Goal: Find contact information: Find contact information

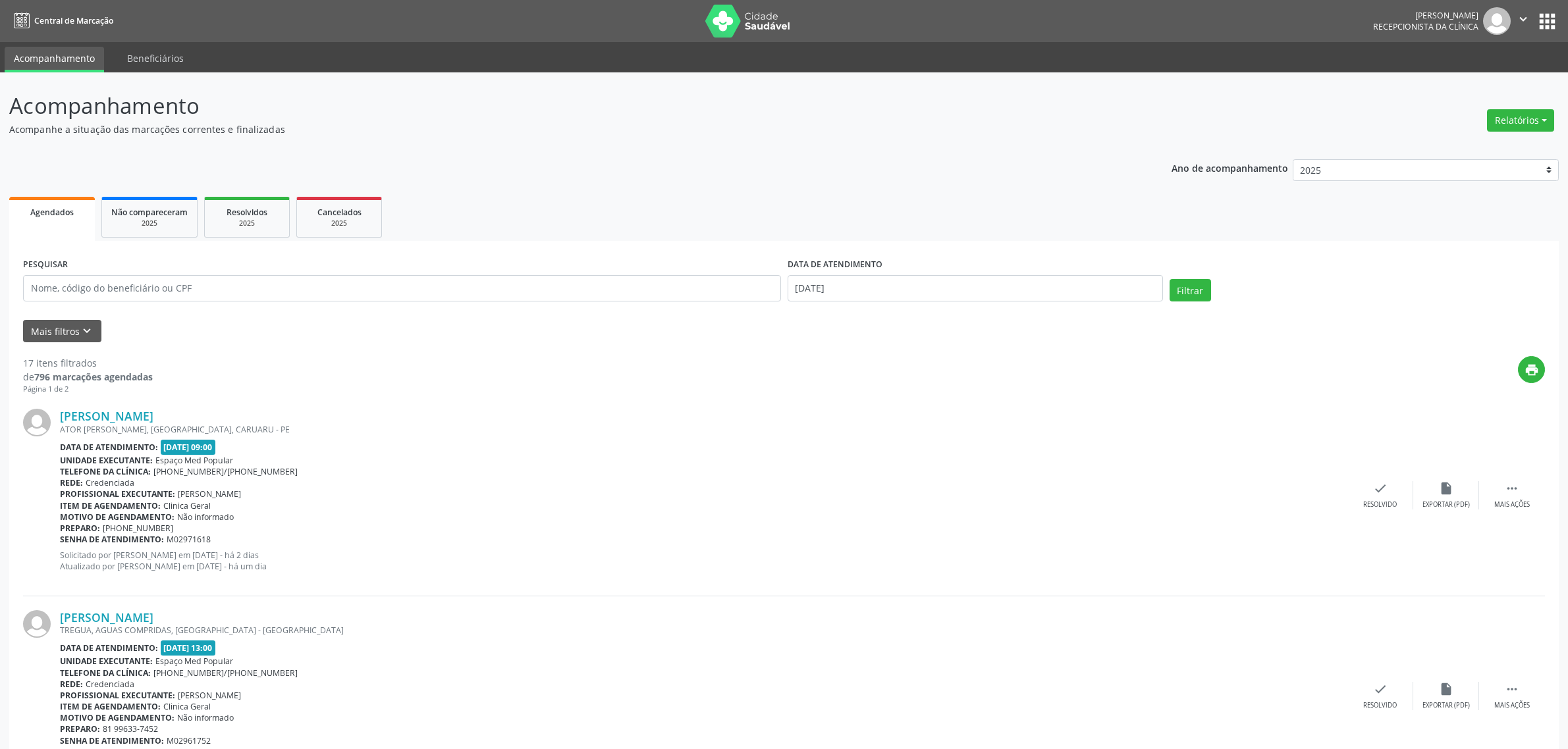
select select "9"
click at [594, 359] on div "print" at bounding box center [849, 375] width 1392 height 39
click at [851, 290] on input "[DATE]" at bounding box center [975, 288] width 375 height 26
click at [945, 361] on span "3" at bounding box center [947, 357] width 25 height 25
type input "[DATE]"
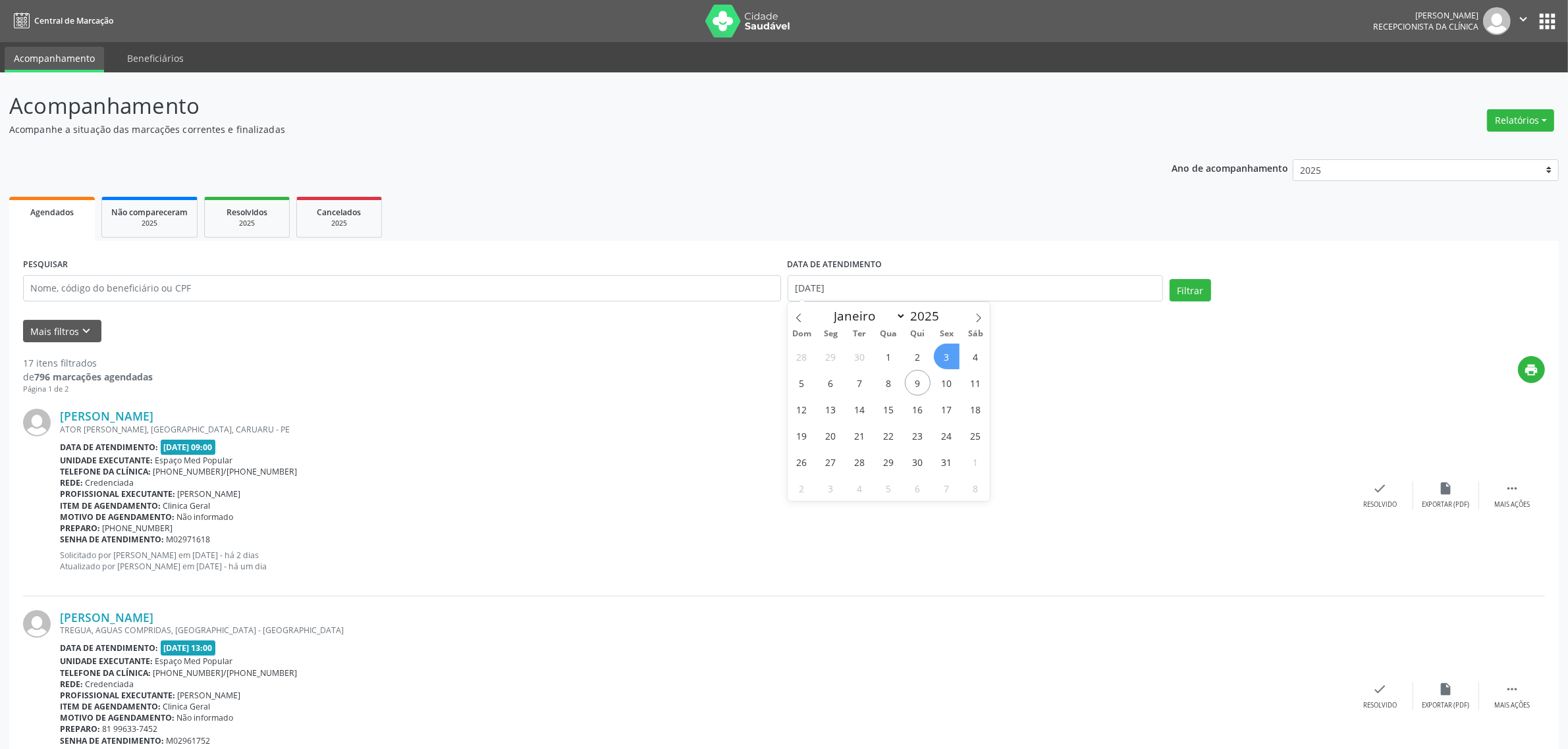
click at [945, 360] on span "3" at bounding box center [947, 357] width 25 height 25
click at [1190, 294] on button "Filtrar" at bounding box center [1191, 290] width 41 height 22
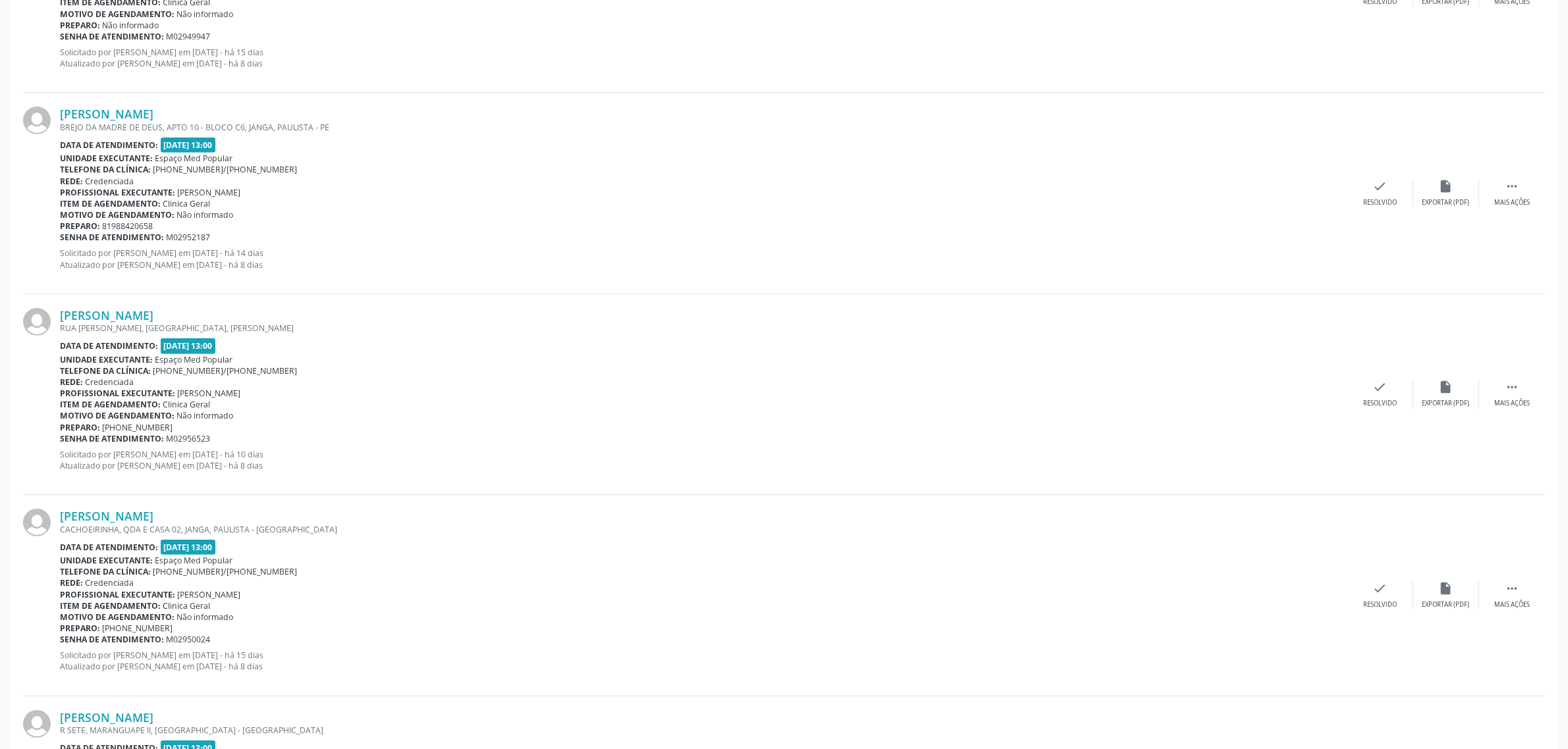
scroll to position [987, 0]
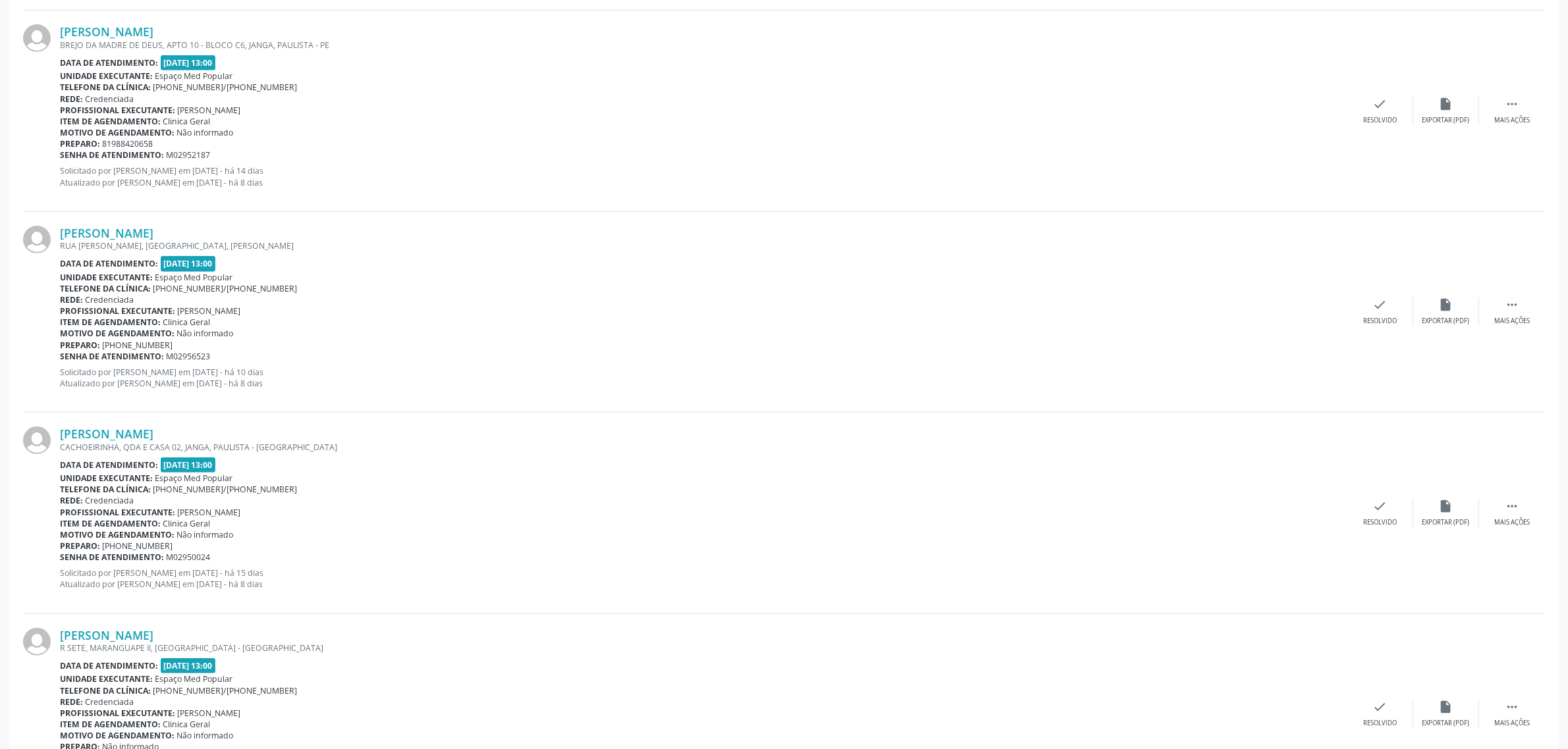
click at [662, 326] on div "Item de agendamento: Clinica Geral" at bounding box center [703, 322] width 1287 height 11
drag, startPoint x: 273, startPoint y: 382, endPoint x: 55, endPoint y: 231, distance: 265.2
click at [55, 231] on div "[PERSON_NAME] [GEOGRAPHIC_DATA][PERSON_NAME], [GEOGRAPHIC_DATA], OLINDA - PE Da…" at bounding box center [784, 312] width 1522 height 201
click at [292, 377] on p "Solicitado por [PERSON_NAME] em [DATE] - há 10 dias Atualizado por [PERSON_NAME…" at bounding box center [703, 378] width 1287 height 22
drag, startPoint x: 269, startPoint y: 382, endPoint x: 63, endPoint y: 234, distance: 253.7
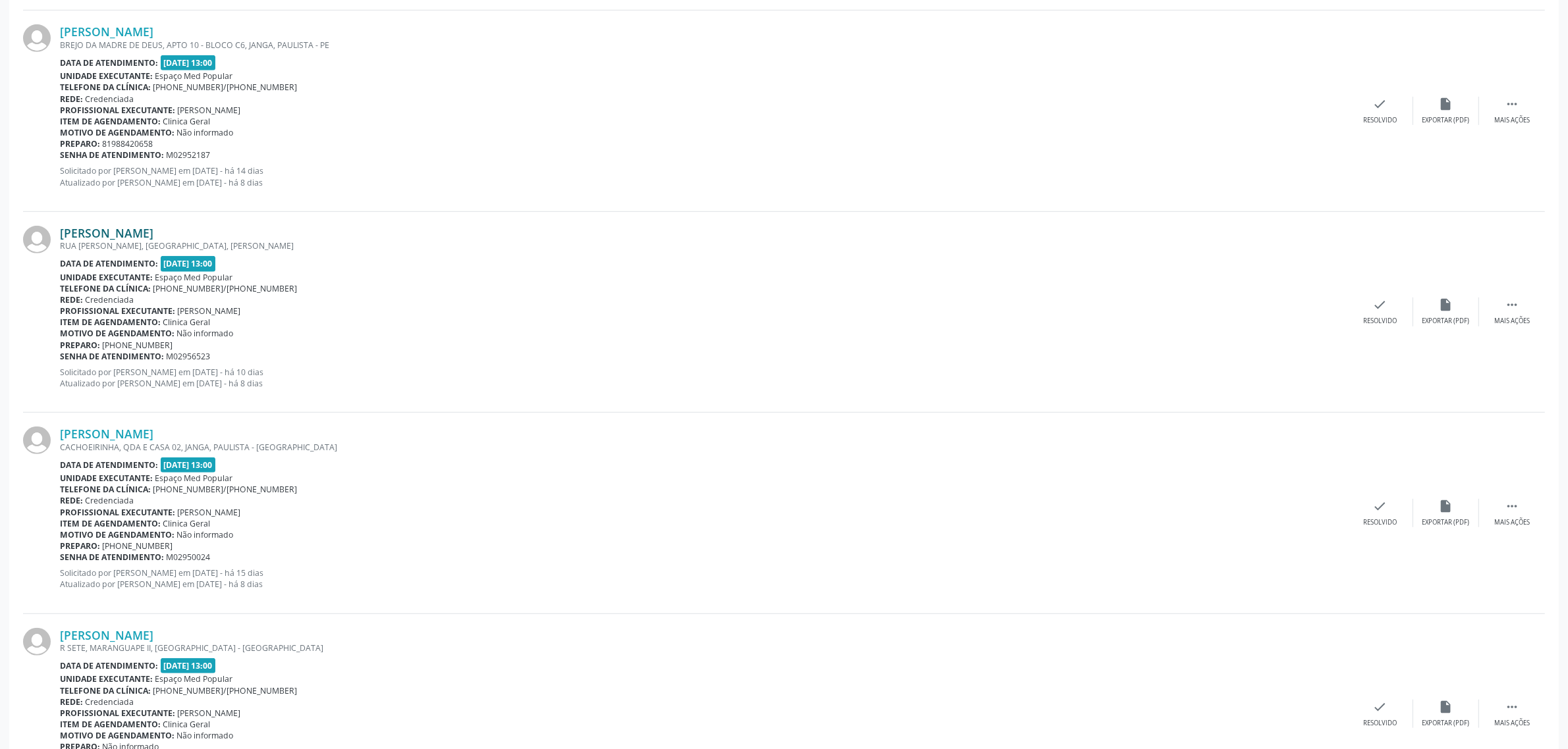
click at [63, 234] on div "[PERSON_NAME] [GEOGRAPHIC_DATA][PERSON_NAME], [GEOGRAPHIC_DATA], OLINDA - PE Da…" at bounding box center [703, 311] width 1287 height 172
click at [271, 375] on p "Solicitado por [PERSON_NAME] em [DATE] - há 10 dias Atualizado por [PERSON_NAME…" at bounding box center [703, 378] width 1287 height 22
drag, startPoint x: 267, startPoint y: 383, endPoint x: 56, endPoint y: 233, distance: 258.9
click at [56, 233] on div "[PERSON_NAME] [GEOGRAPHIC_DATA][PERSON_NAME], [GEOGRAPHIC_DATA], OLINDA - PE Da…" at bounding box center [784, 312] width 1522 height 201
copy div "[PERSON_NAME] Regis RUA [PERSON_NAME], CASA CAIADA, OLINDA - PE Data de atendim…"
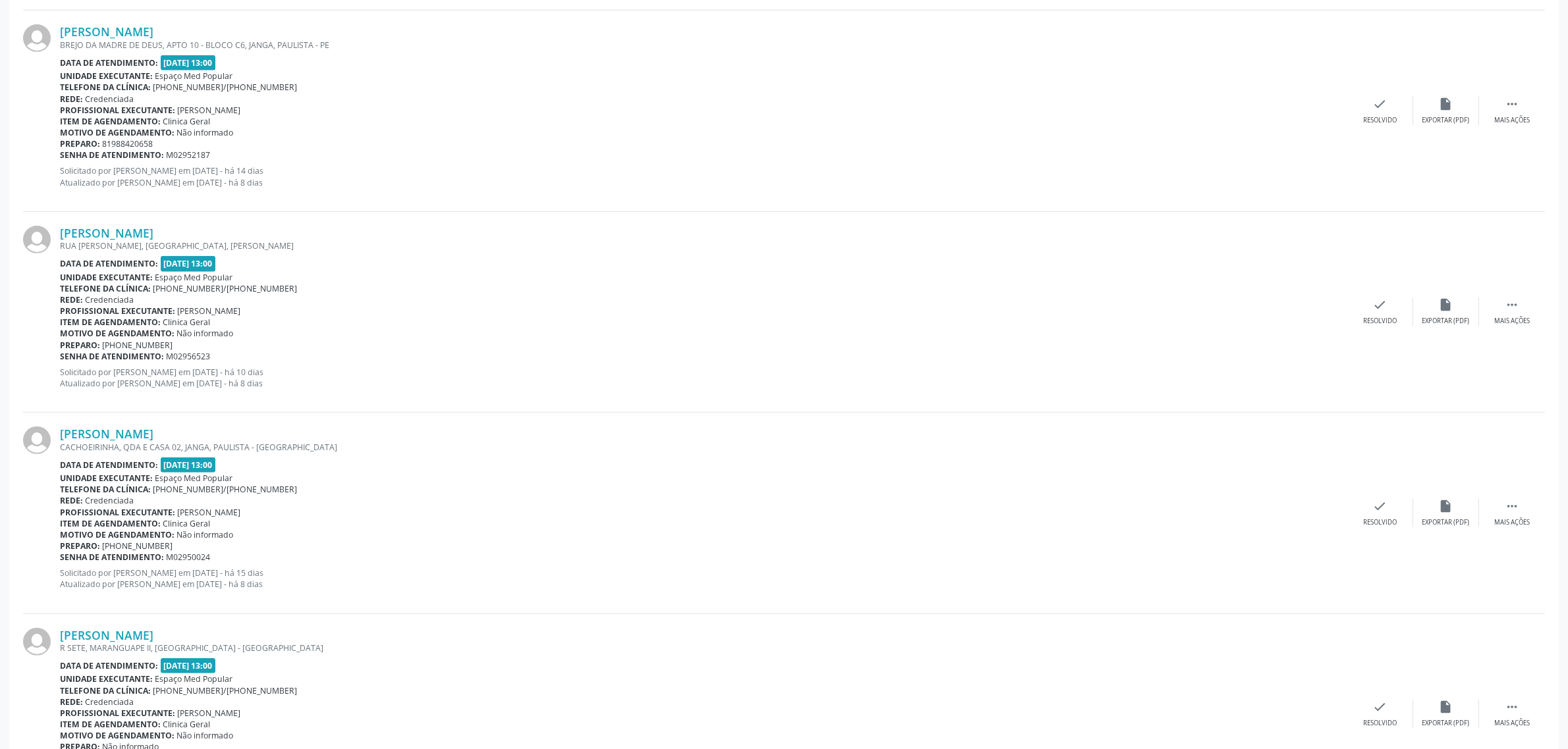
click at [281, 374] on p "Solicitado por [PERSON_NAME] em [DATE] - há 10 dias Atualizado por [PERSON_NAME…" at bounding box center [703, 378] width 1287 height 22
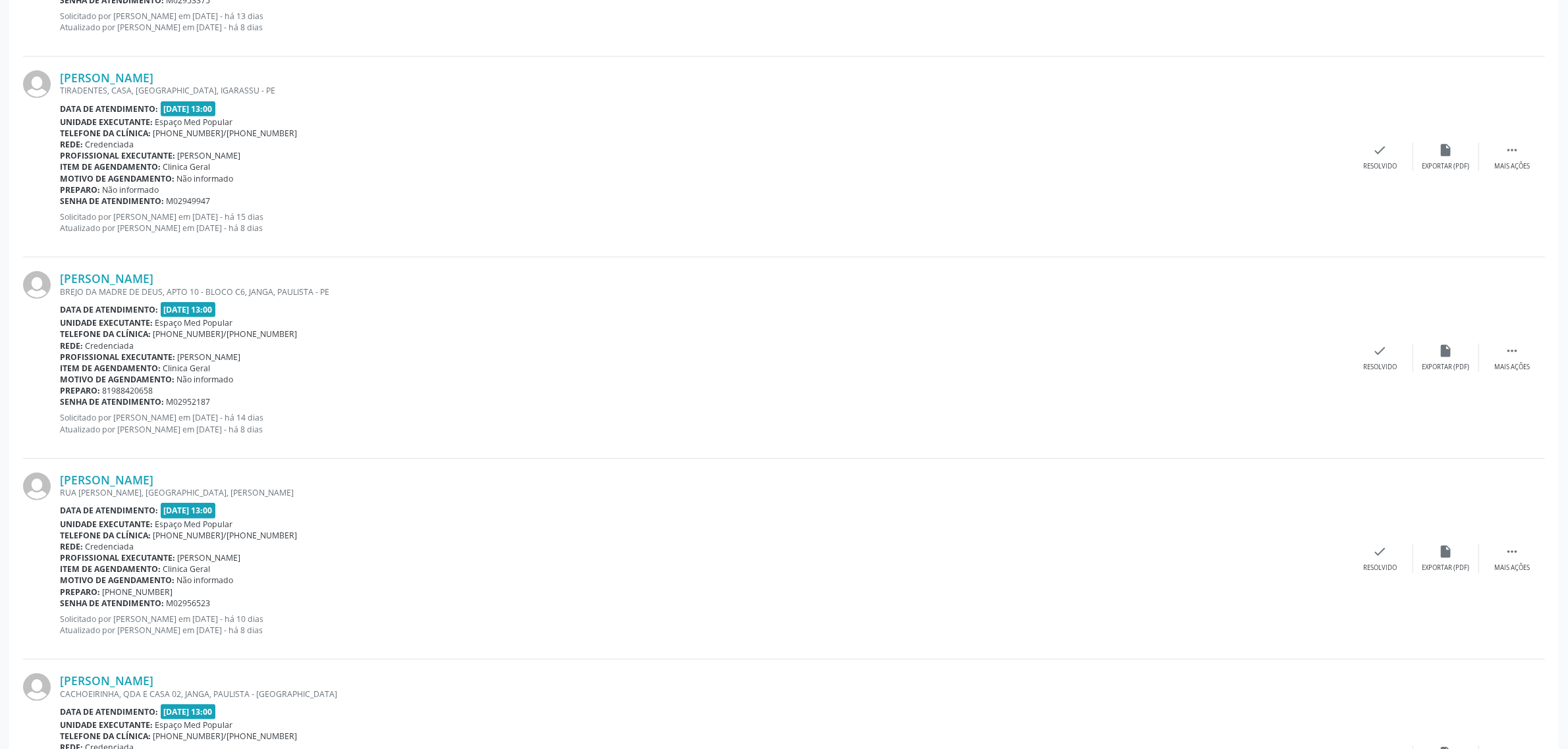
scroll to position [905, 0]
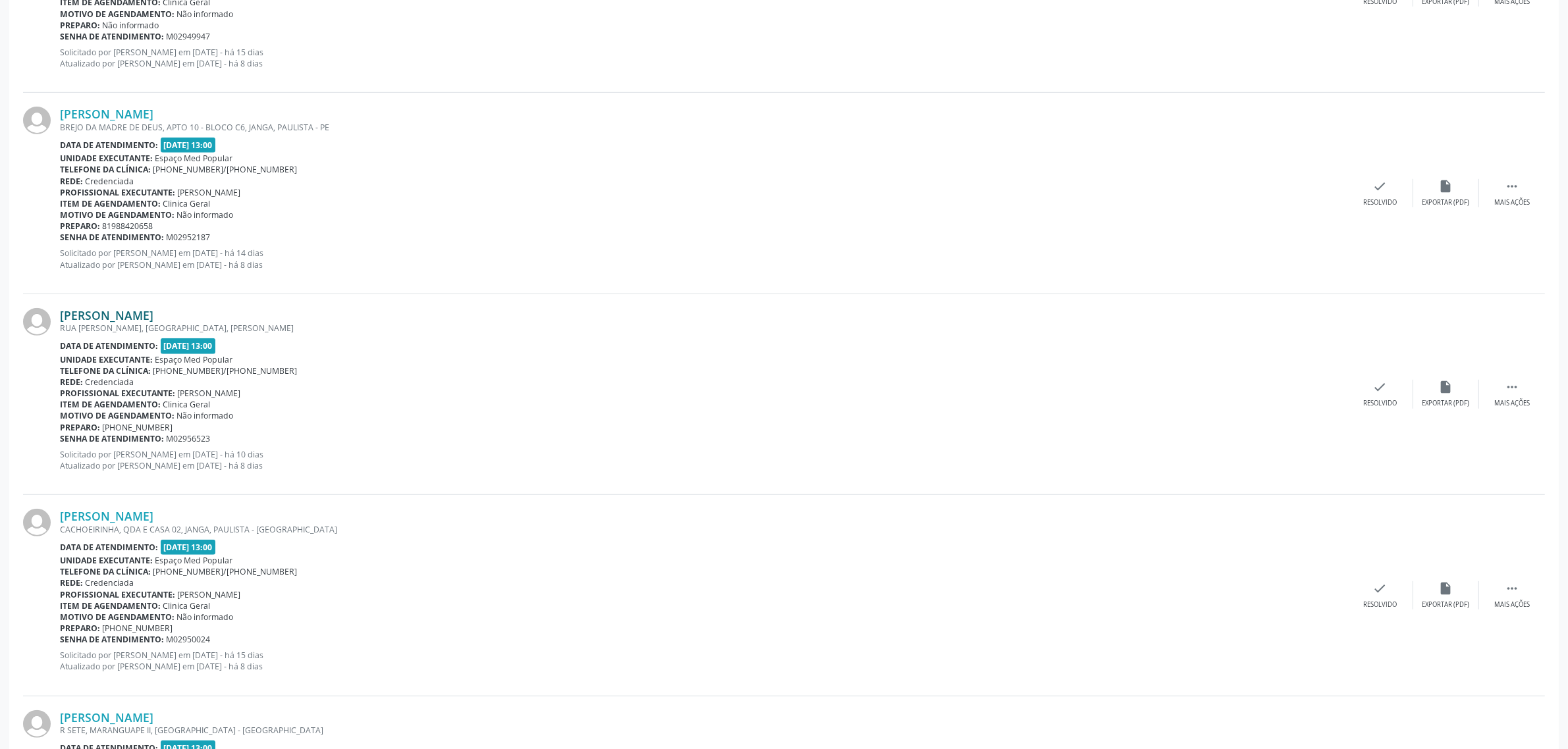
click at [129, 313] on link "[PERSON_NAME]" at bounding box center [106, 315] width 94 height 14
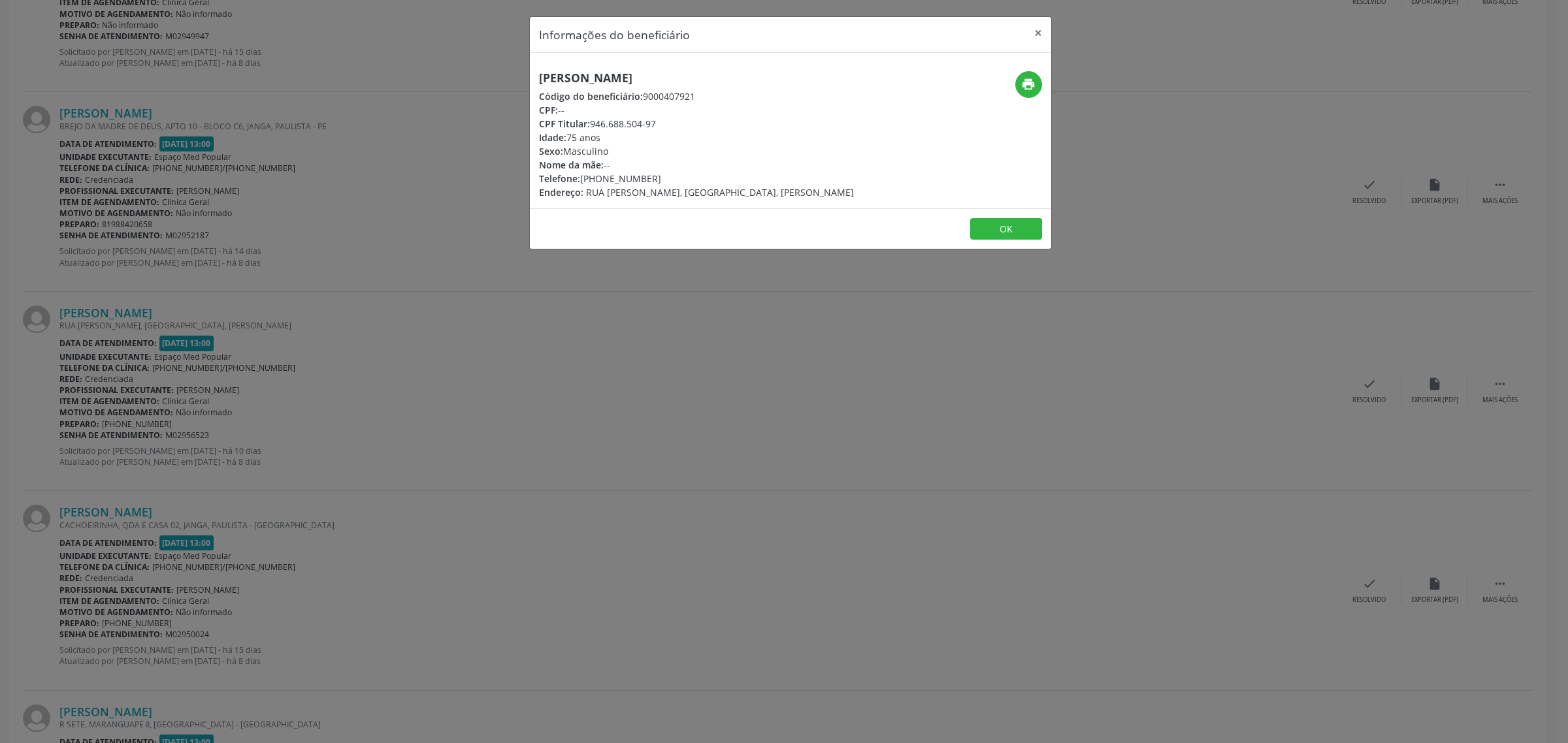
drag, startPoint x: 646, startPoint y: 177, endPoint x: 581, endPoint y: 180, distance: 65.1
click at [581, 180] on div "Telefone: [PHONE_NUMBER]" at bounding box center [696, 178] width 315 height 13
drag, startPoint x: 1121, startPoint y: 362, endPoint x: 1176, endPoint y: 329, distance: 64.1
click at [1123, 361] on div "Informações do beneficiário × [PERSON_NAME] Código do beneficiário: 9000407921 …" at bounding box center [784, 371] width 1568 height 743
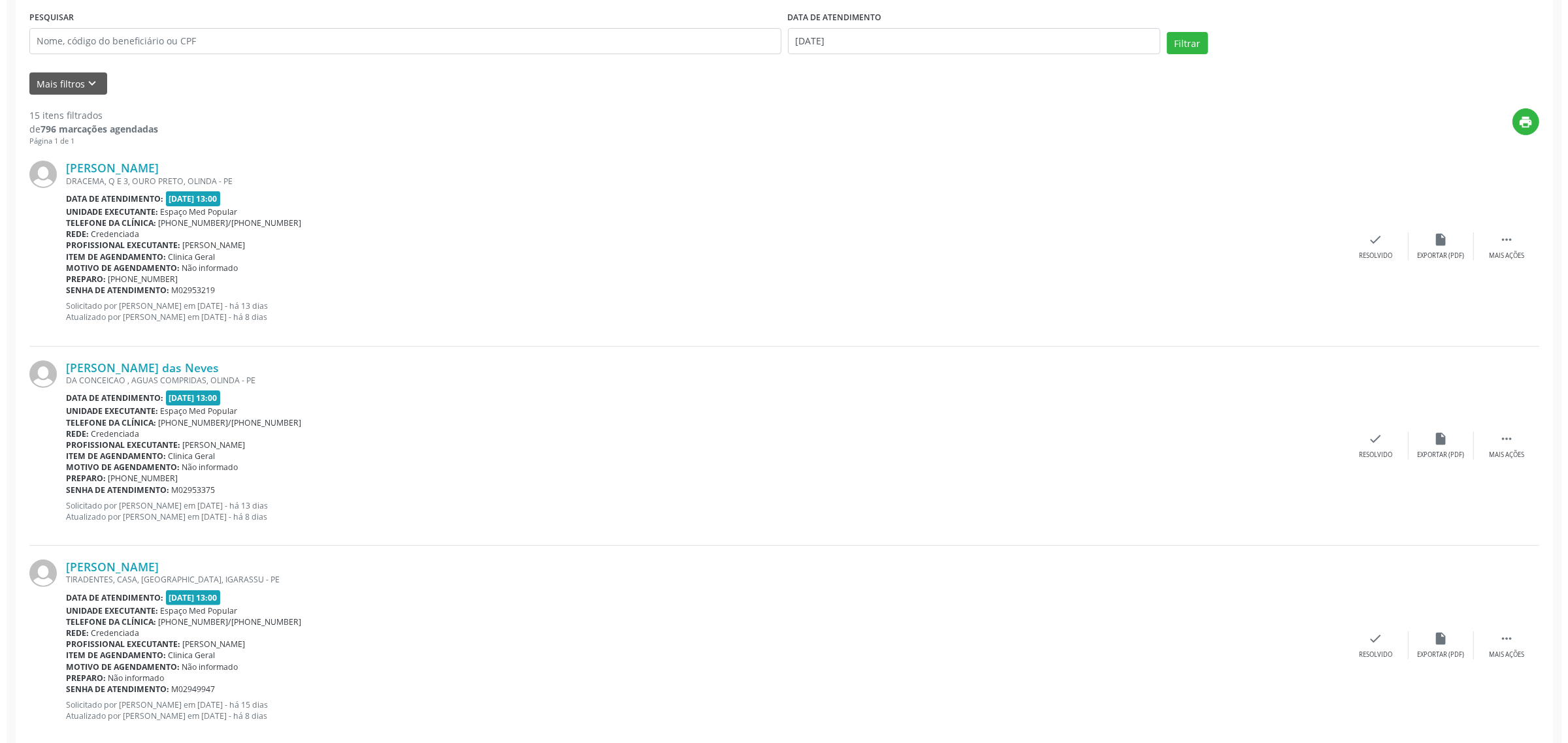
scroll to position [0, 0]
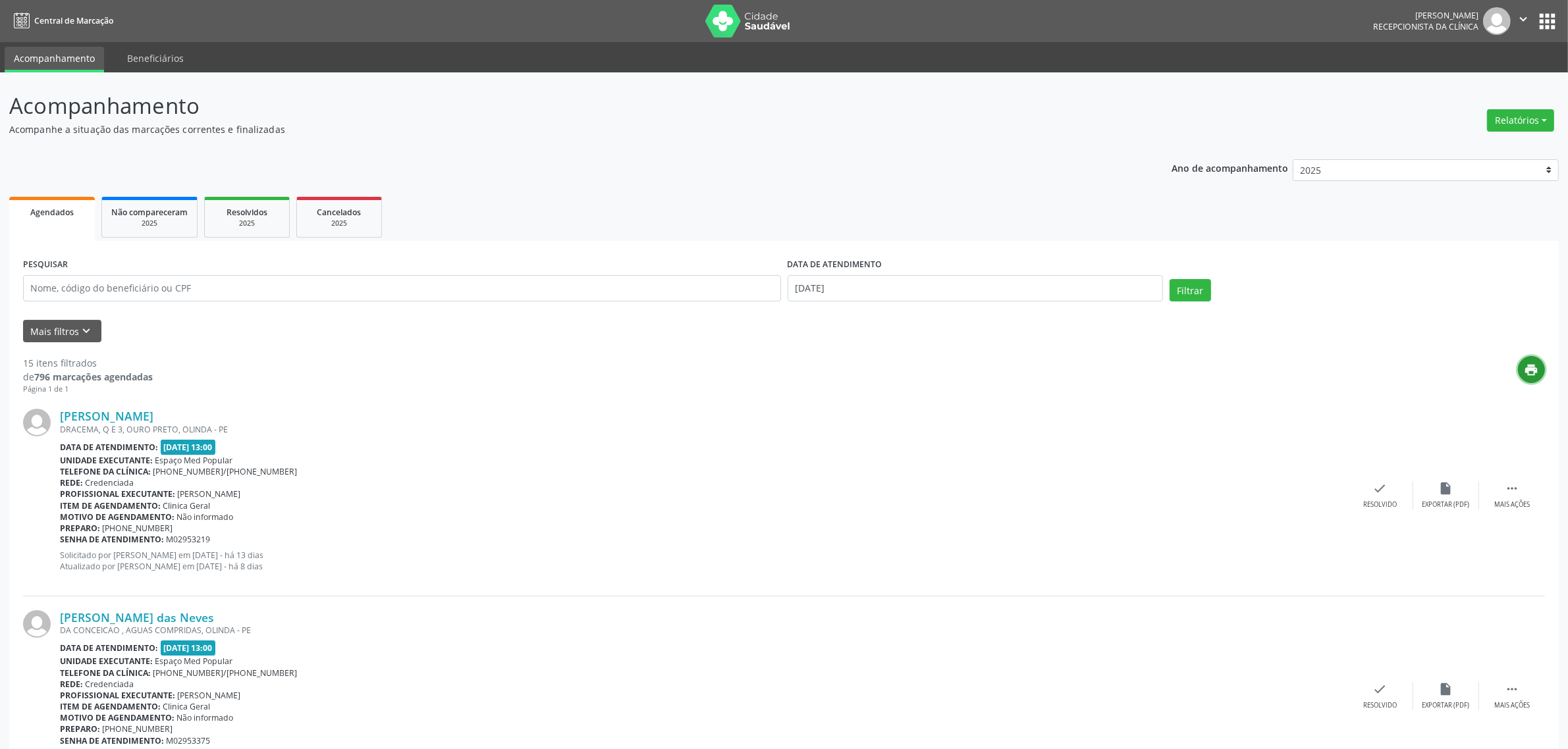
click at [1531, 374] on icon "print" at bounding box center [1531, 370] width 14 height 14
click at [1519, 123] on button "Relatórios" at bounding box center [1520, 121] width 68 height 22
click at [1484, 141] on link "Agendamentos" at bounding box center [1485, 148] width 141 height 18
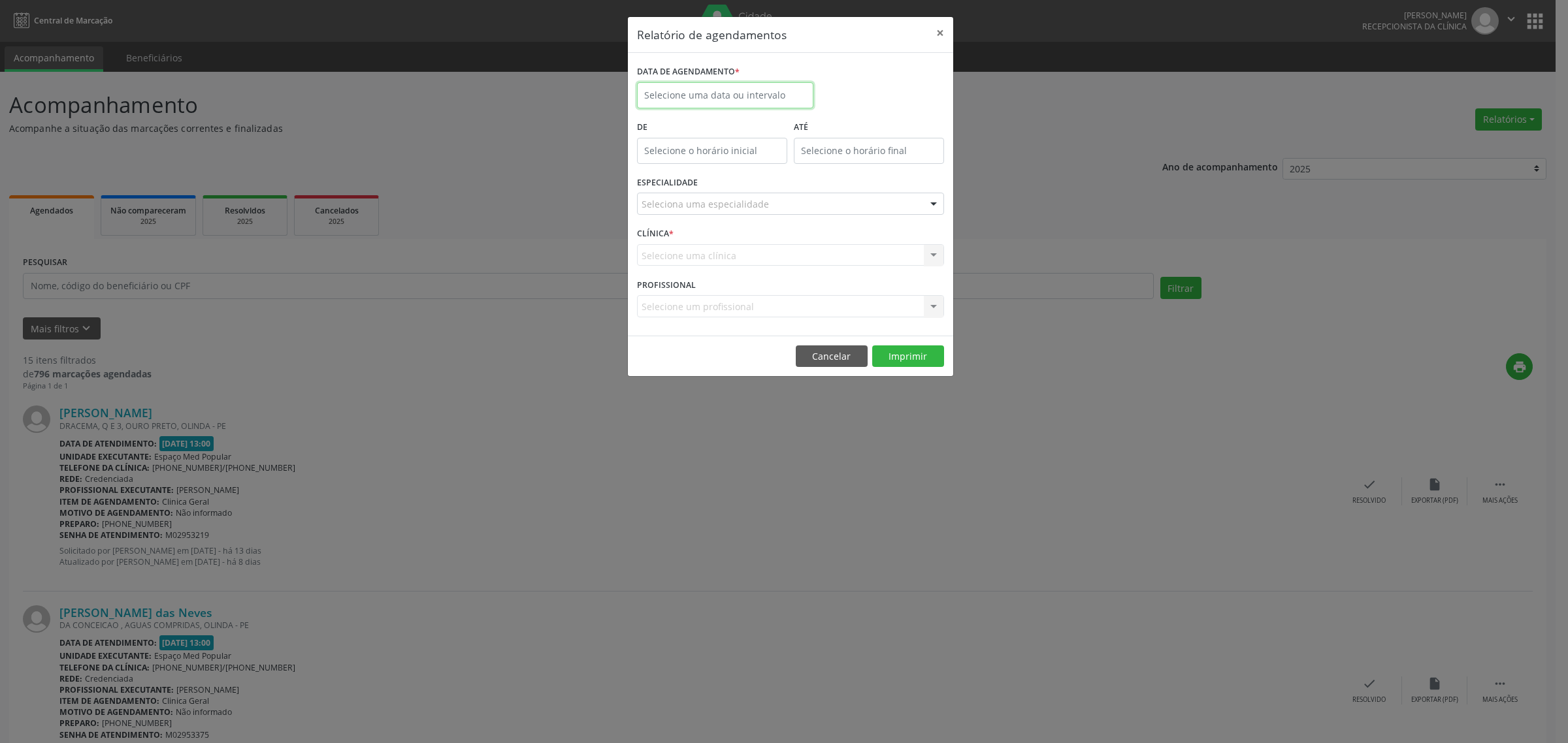
click at [765, 95] on input "text" at bounding box center [725, 95] width 177 height 26
click at [769, 188] on span "9" at bounding box center [765, 190] width 25 height 25
type input "09/10/2025"
click at [769, 188] on span "9" at bounding box center [765, 190] width 25 height 25
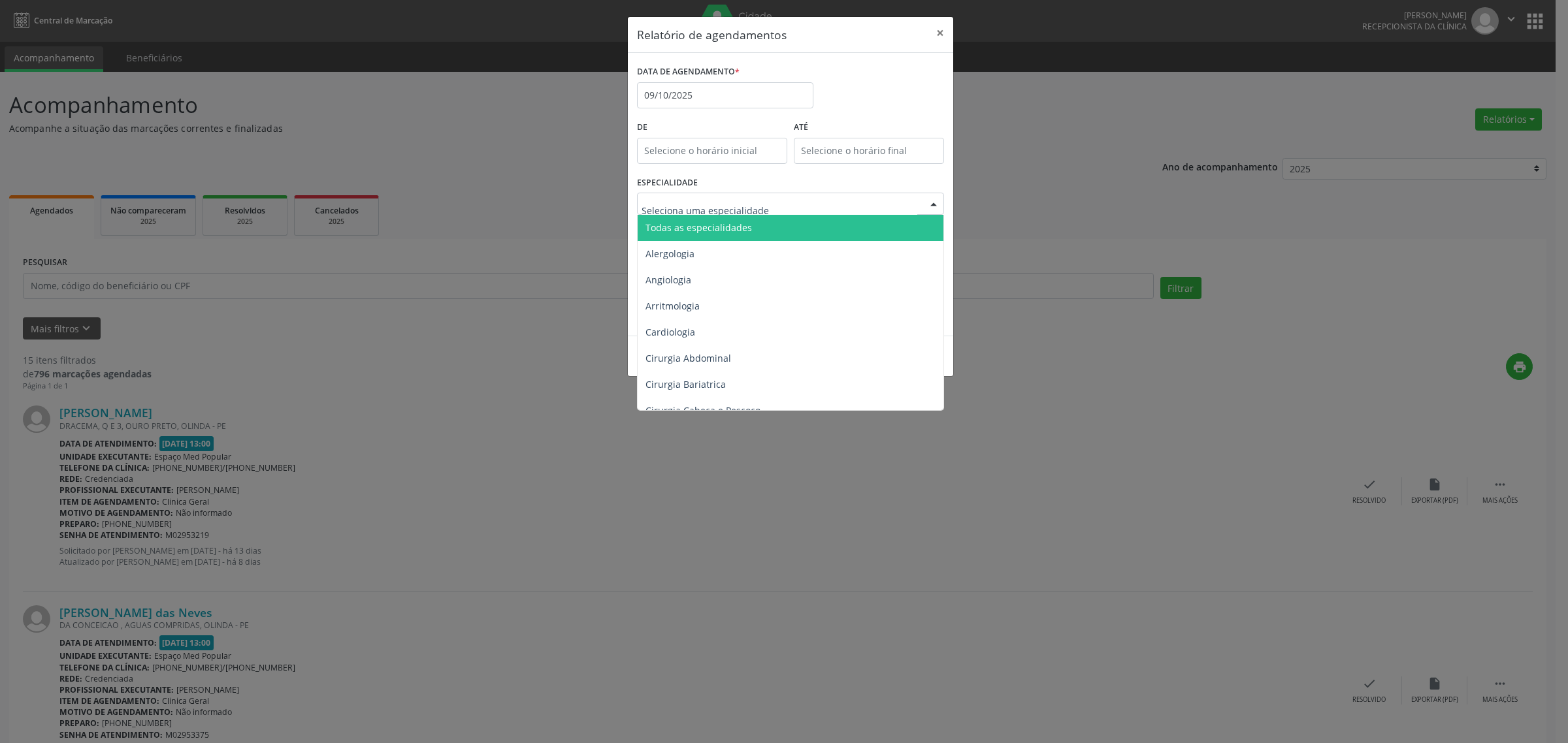
click at [769, 201] on div at bounding box center [790, 203] width 307 height 22
click at [762, 227] on span "Todas as especialidades" at bounding box center [791, 228] width 307 height 26
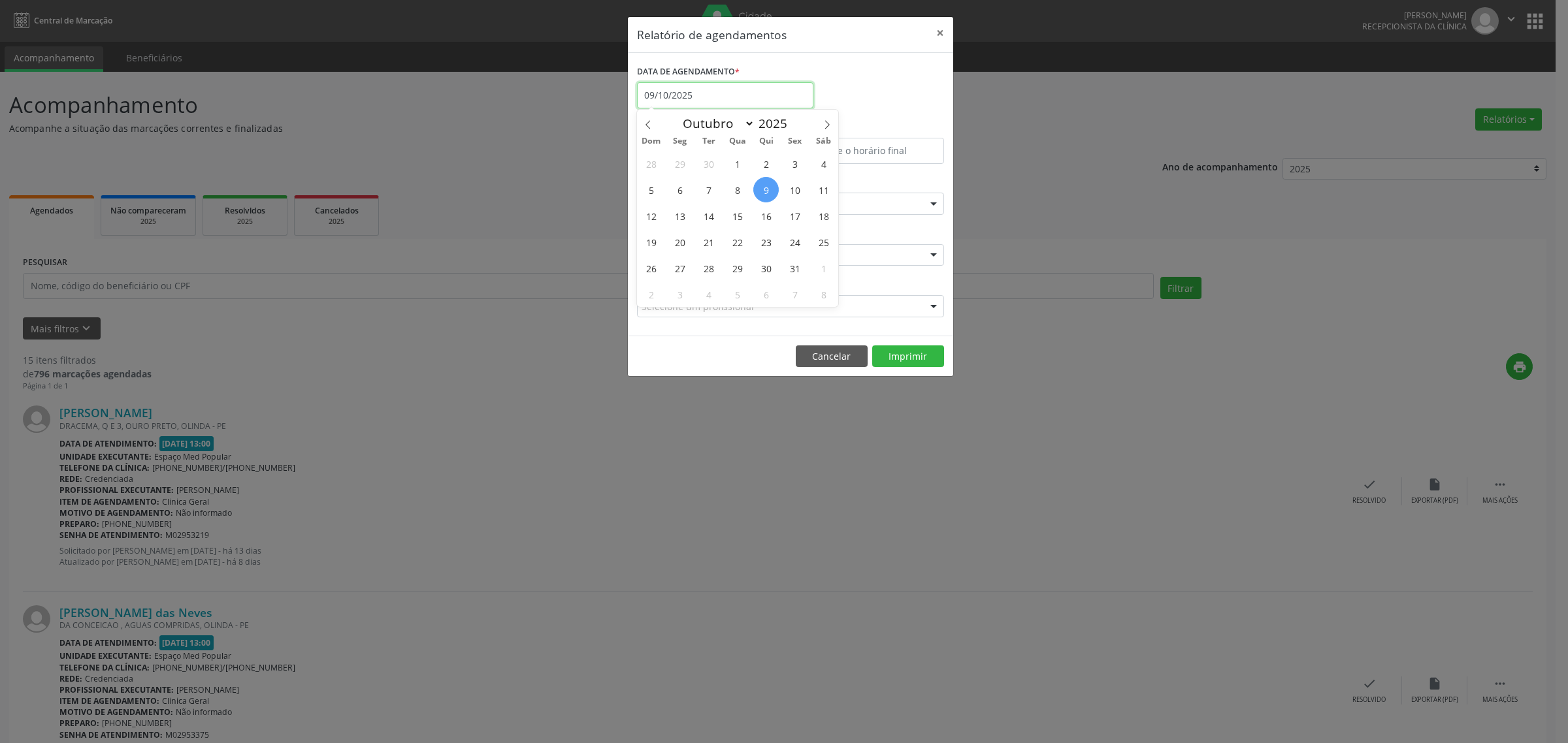
click at [784, 91] on input "09/10/2025" at bounding box center [725, 95] width 177 height 26
click at [795, 165] on span "3" at bounding box center [795, 163] width 25 height 25
type input "[DATE]"
click at [795, 165] on span "3" at bounding box center [795, 163] width 25 height 25
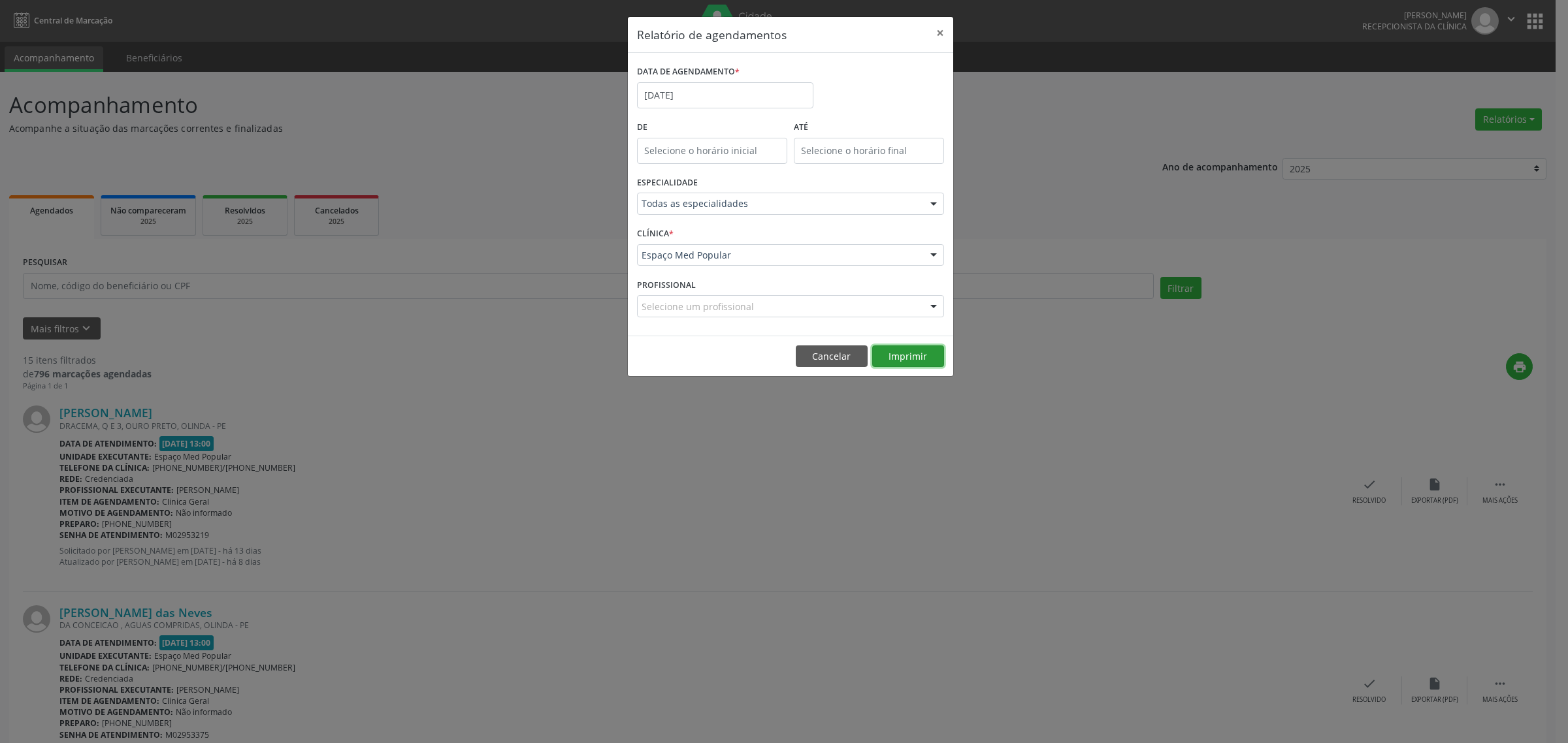
click at [896, 356] on button "Imprimir" at bounding box center [907, 356] width 72 height 22
